Goal: Task Accomplishment & Management: Manage account settings

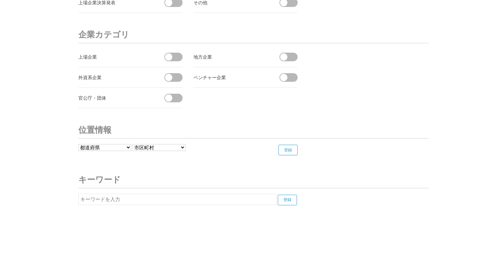
scroll to position [2505, 0]
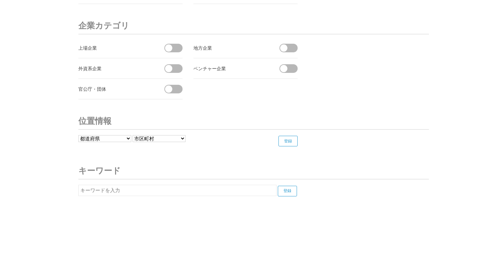
click at [164, 187] on input "text" at bounding box center [177, 190] width 198 height 11
click at [288, 187] on input "登録" at bounding box center [287, 191] width 19 height 11
click at [138, 189] on input "宇宙" at bounding box center [177, 190] width 198 height 11
type input "宇"
click at [288, 186] on input "登録" at bounding box center [287, 191] width 19 height 11
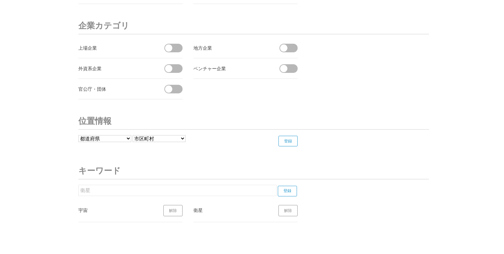
click at [229, 186] on input "衛星" at bounding box center [177, 190] width 198 height 11
type input "衛"
type input "Space"
click at [285, 187] on input "登録" at bounding box center [287, 191] width 19 height 11
click at [116, 185] on input "Space" at bounding box center [177, 190] width 198 height 11
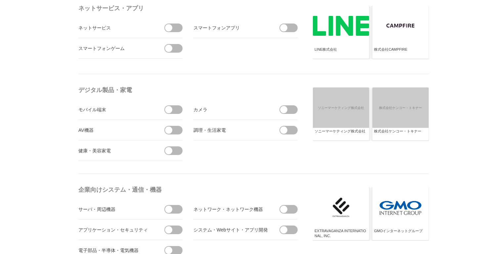
scroll to position [0, 0]
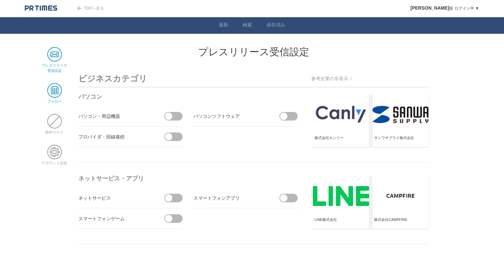
click at [52, 89] on span at bounding box center [54, 90] width 15 height 15
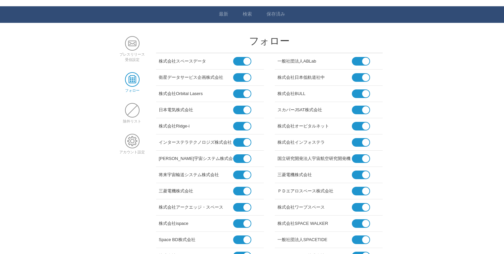
scroll to position [2, 0]
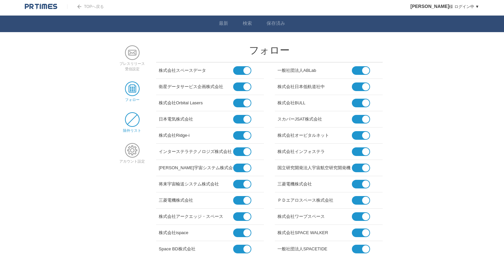
click at [127, 121] on span at bounding box center [132, 119] width 15 height 15
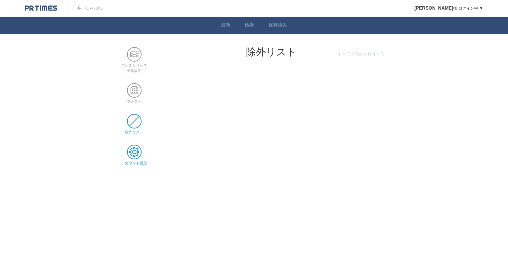
click at [131, 151] on span at bounding box center [134, 152] width 15 height 15
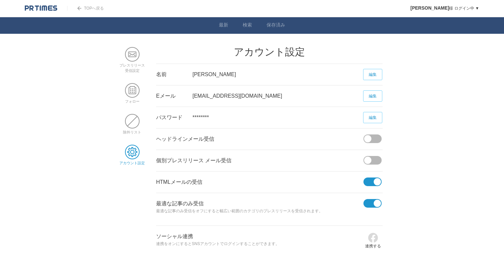
scroll to position [26, 0]
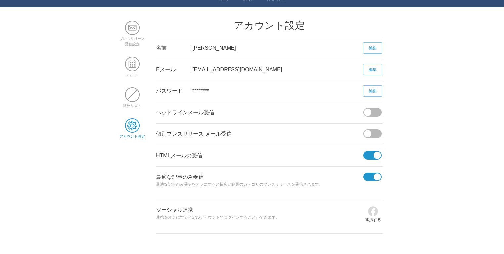
click at [371, 136] on span at bounding box center [375, 133] width 14 height 9
click at [0, 0] on input "checkbox" at bounding box center [0, 0] width 0 height 0
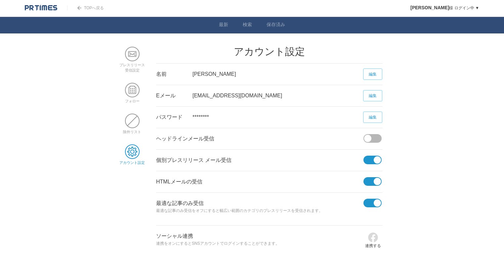
scroll to position [0, 0]
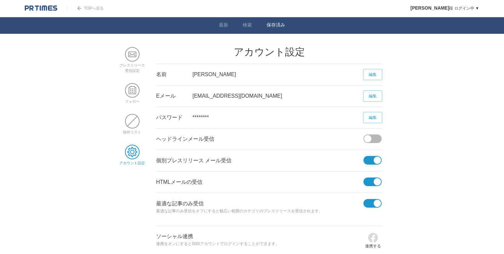
click at [280, 25] on link "保存済み" at bounding box center [276, 25] width 19 height 7
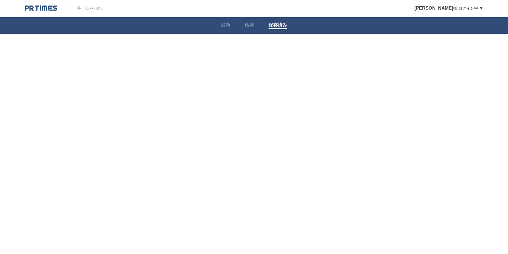
click at [91, 8] on link "TOPへ戻る" at bounding box center [85, 8] width 37 height 5
